Goal: Information Seeking & Learning: Learn about a topic

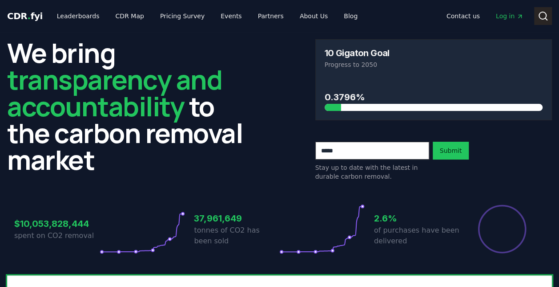
click at [543, 14] on icon at bounding box center [543, 16] width 11 height 11
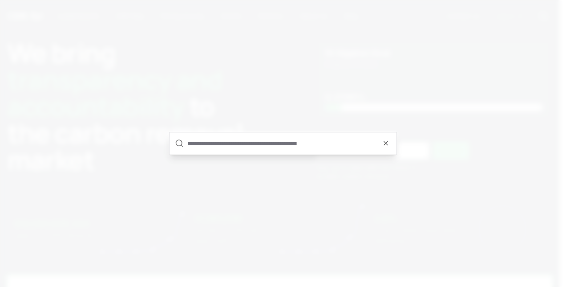
click at [227, 142] on input "text" at bounding box center [289, 143] width 204 height 21
paste input "*****"
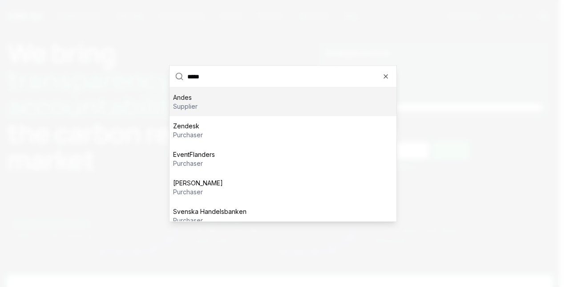
type input "*****"
click at [226, 101] on div "Andes supplier" at bounding box center [283, 102] width 227 height 28
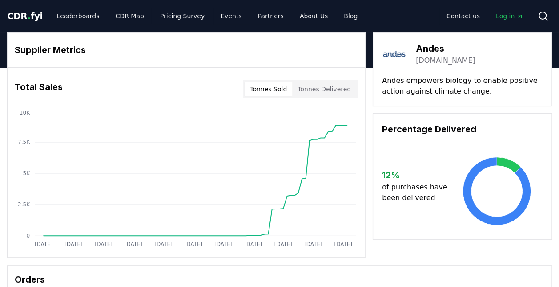
click at [322, 89] on button "Tonnes Delivered" at bounding box center [324, 89] width 64 height 14
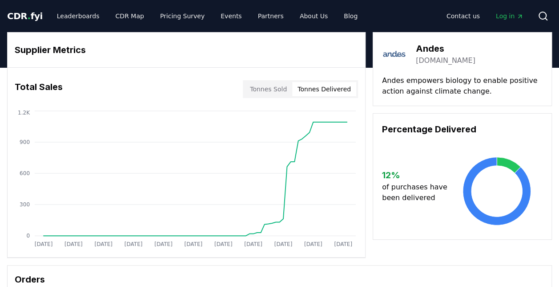
click at [358, 109] on div "[DATE] [DATE] [DATE] [DATE] [DATE] [DATE] [DATE] [DATE] [DATE] [DATE] [DATE] 0 …" at bounding box center [183, 180] width 351 height 142
click at [365, 57] on div "Supplier Metrics" at bounding box center [187, 49] width 358 height 35
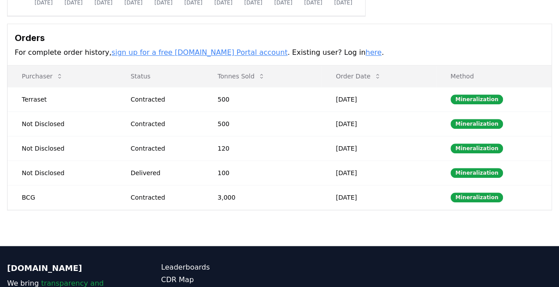
scroll to position [241, 0]
drag, startPoint x: 225, startPoint y: 167, endPoint x: 261, endPoint y: 173, distance: 36.5
click at [261, 173] on td "100" at bounding box center [262, 172] width 118 height 24
click at [265, 173] on td "100" at bounding box center [262, 172] width 118 height 24
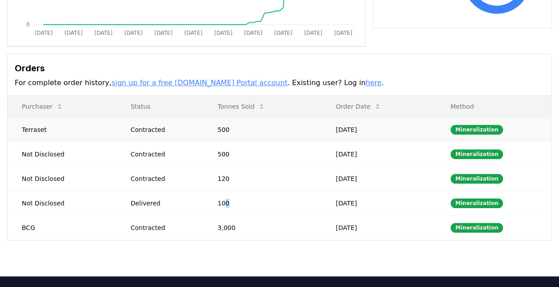
scroll to position [213, 0]
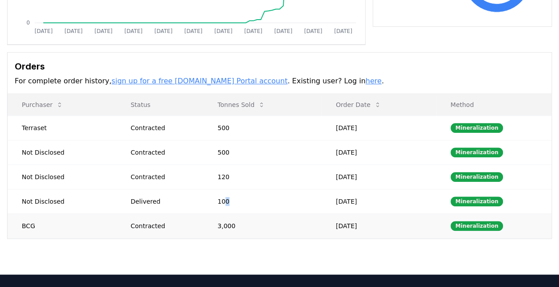
drag, startPoint x: 26, startPoint y: 221, endPoint x: 376, endPoint y: 230, distance: 350.4
click at [376, 230] on tr "BCG Contracted 3,000 [DATE] Mineralization" at bounding box center [280, 225] width 544 height 24
drag, startPoint x: 376, startPoint y: 230, endPoint x: 357, endPoint y: 223, distance: 20.1
click at [357, 223] on td "[DATE]" at bounding box center [379, 225] width 115 height 24
click at [340, 223] on td "[DATE]" at bounding box center [379, 225] width 115 height 24
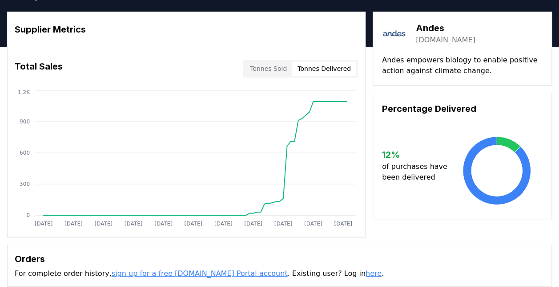
scroll to position [0, 0]
